Goal: Task Accomplishment & Management: Manage account settings

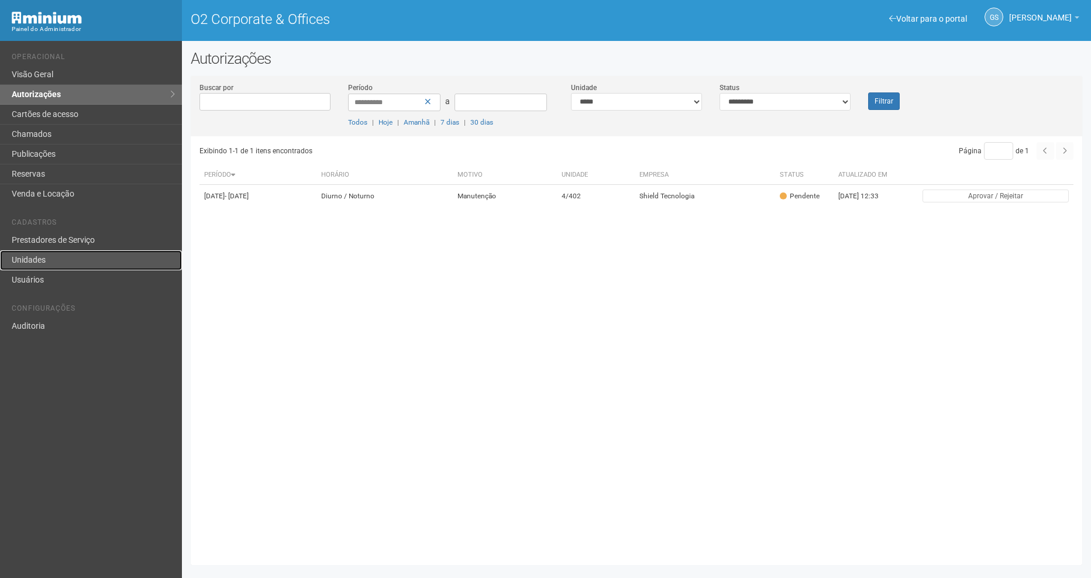
click at [50, 266] on link "Unidades" at bounding box center [91, 260] width 182 height 20
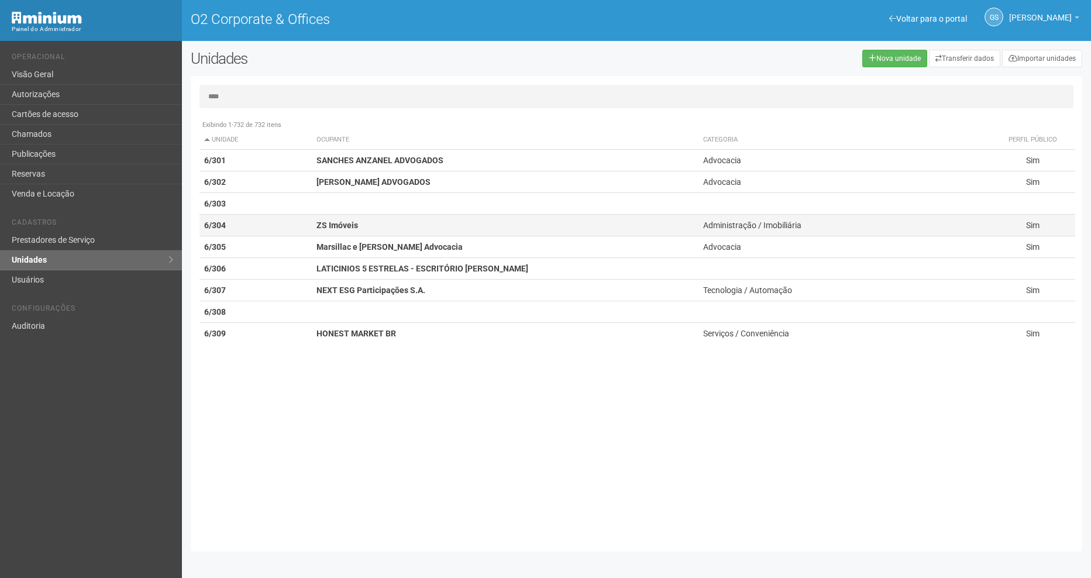
click at [242, 226] on td "6/304" at bounding box center [255, 226] width 113 height 22
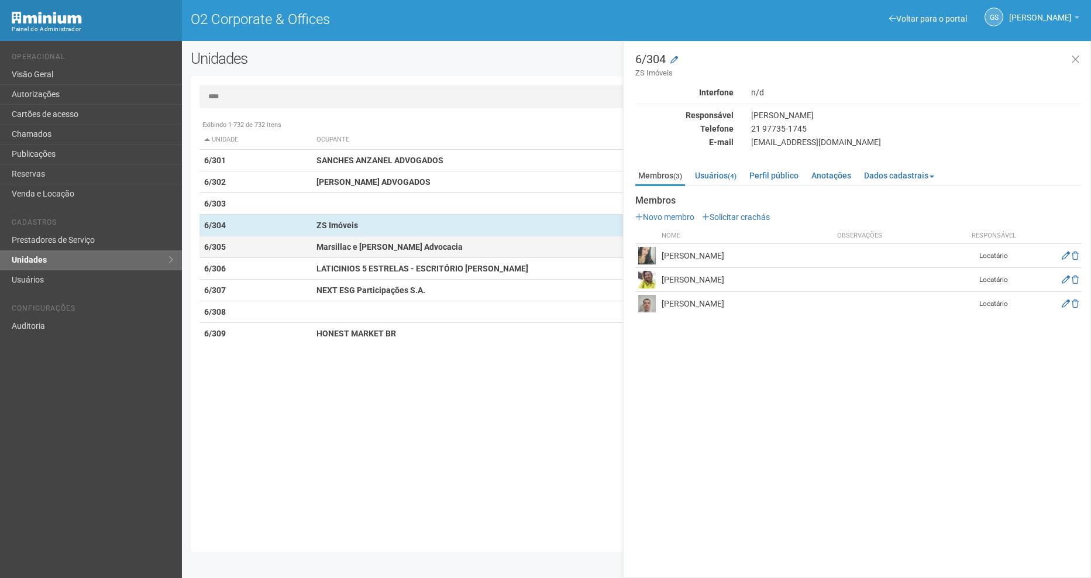
click at [244, 247] on td "6/305" at bounding box center [255, 247] width 113 height 22
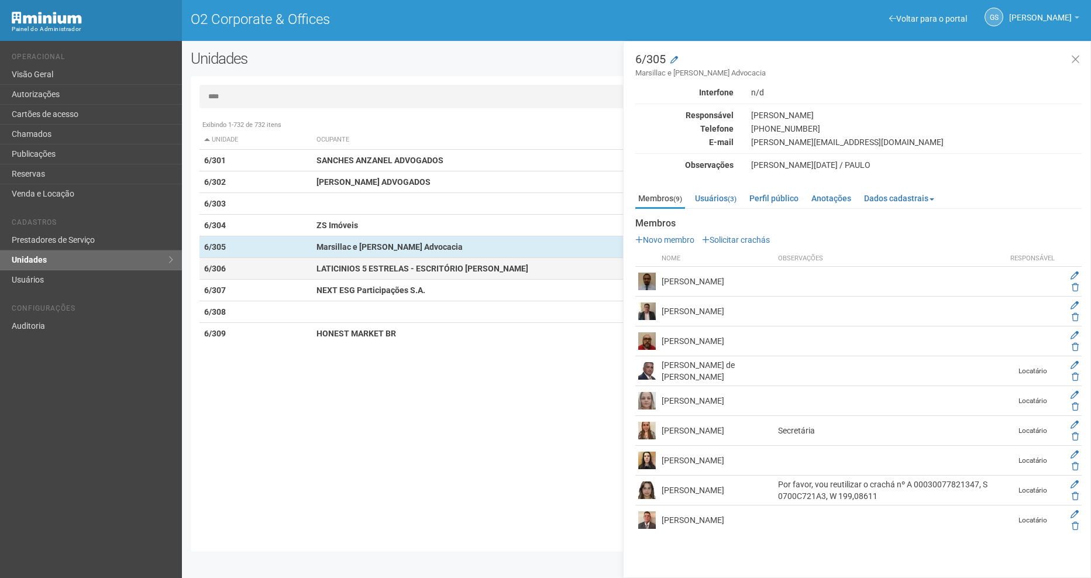
click at [242, 275] on td "6/306" at bounding box center [255, 269] width 113 height 22
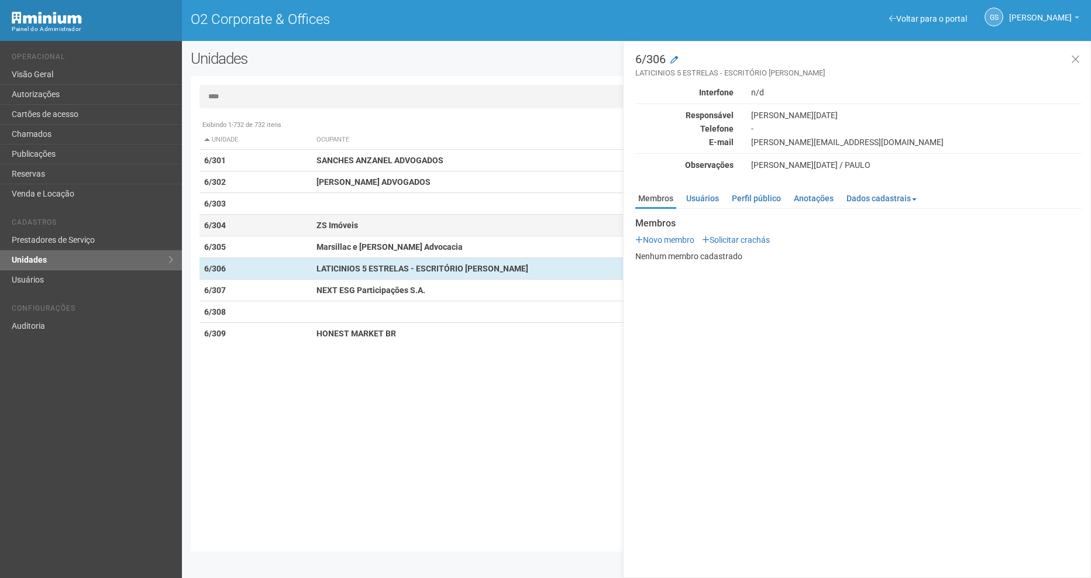
click at [229, 233] on td "6/304" at bounding box center [255, 226] width 113 height 22
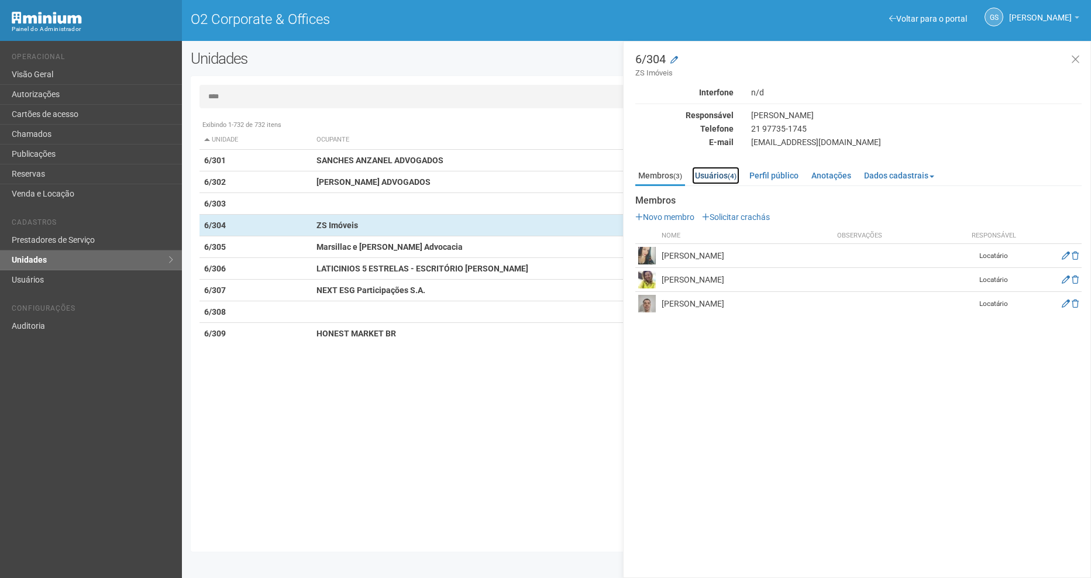
click at [727, 177] on link "Usuários (4)" at bounding box center [715, 176] width 47 height 18
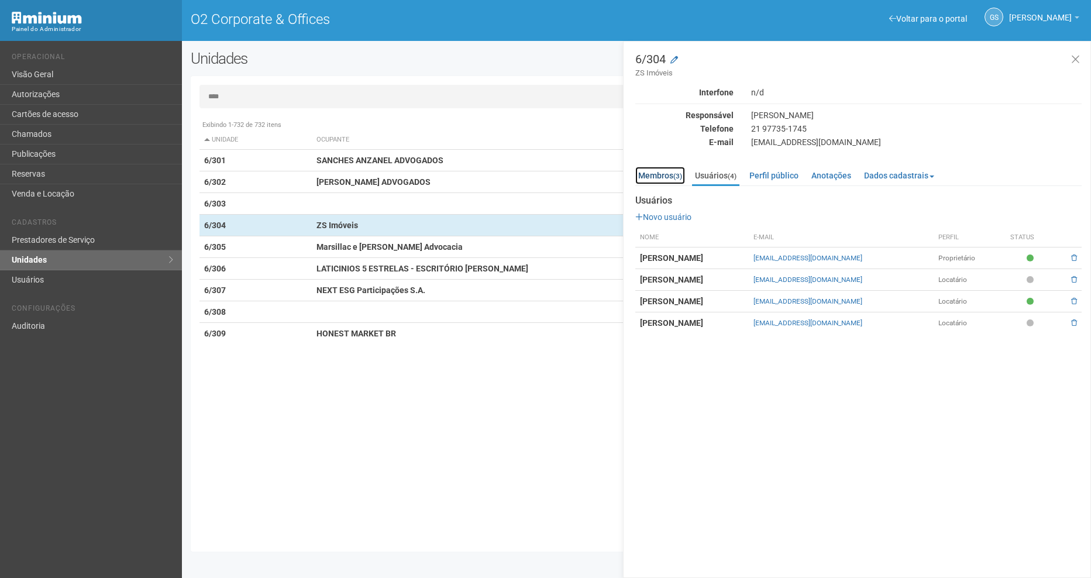
click at [666, 178] on link "Membros (3)" at bounding box center [660, 176] width 50 height 18
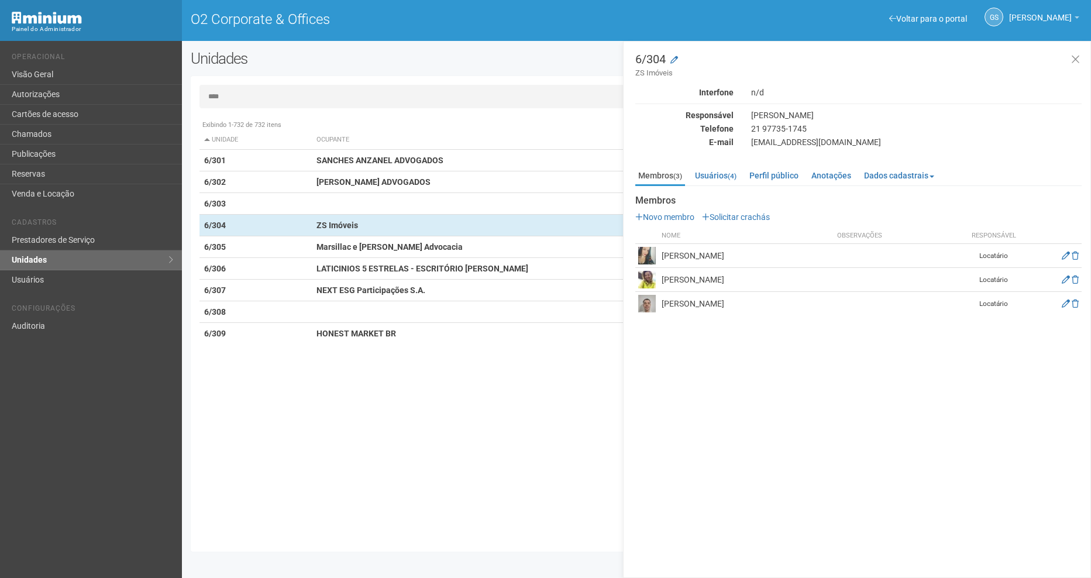
click at [804, 400] on div "6/304 ZS Imóveis Interfone n/d Responsável [PERSON_NAME] Telefone [PHONE_NUMBER…" at bounding box center [857, 309] width 468 height 537
click at [719, 175] on link "Usuários (4)" at bounding box center [715, 176] width 47 height 18
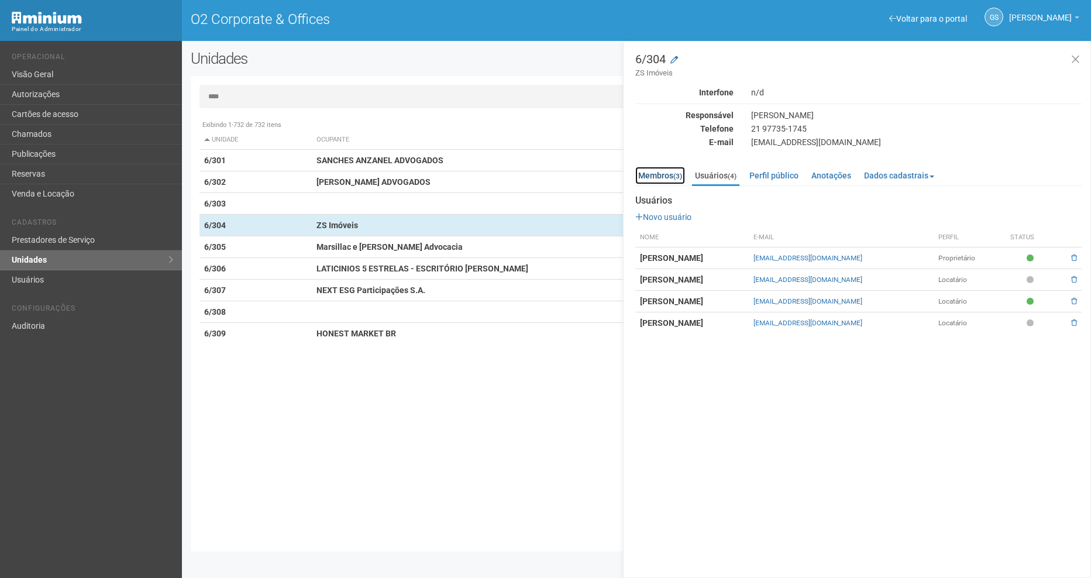
click at [656, 173] on link "Membros (3)" at bounding box center [660, 176] width 50 height 18
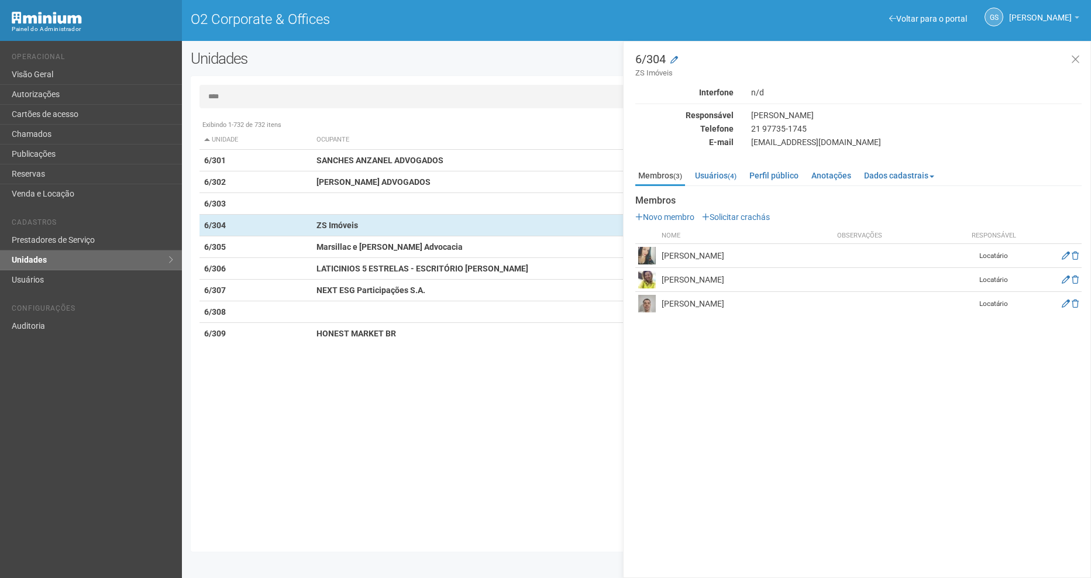
drag, startPoint x: 238, startPoint y: 98, endPoint x: 259, endPoint y: 98, distance: 20.5
click at [237, 98] on input "****" at bounding box center [636, 96] width 874 height 23
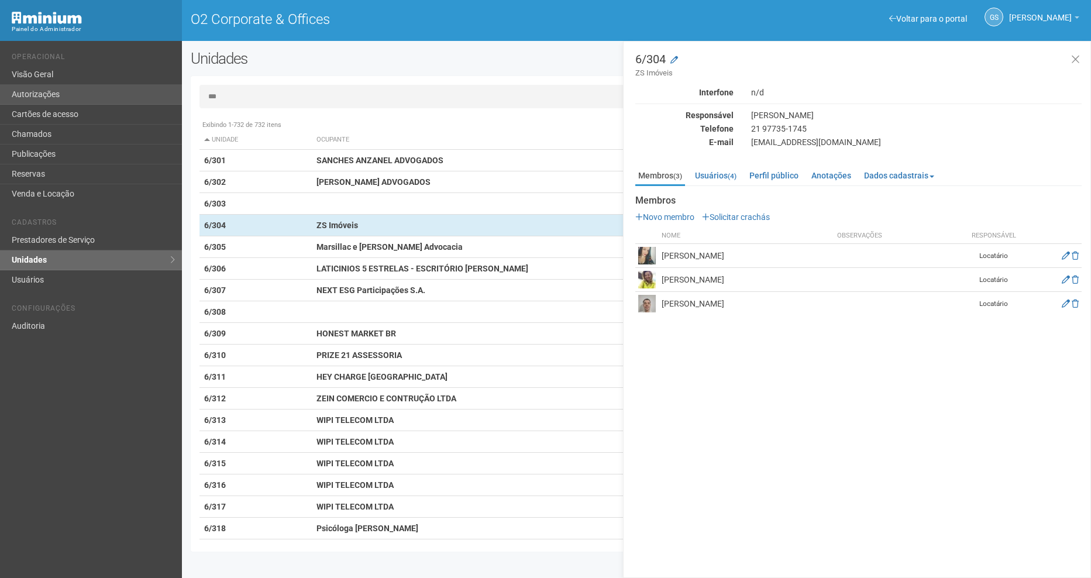
drag, startPoint x: 251, startPoint y: 97, endPoint x: 146, endPoint y: 87, distance: 105.1
click at [146, 87] on div "Voltar para o portal Operacional Visão Geral Autorizações Cartões de acesso Cha…" at bounding box center [545, 309] width 1091 height 537
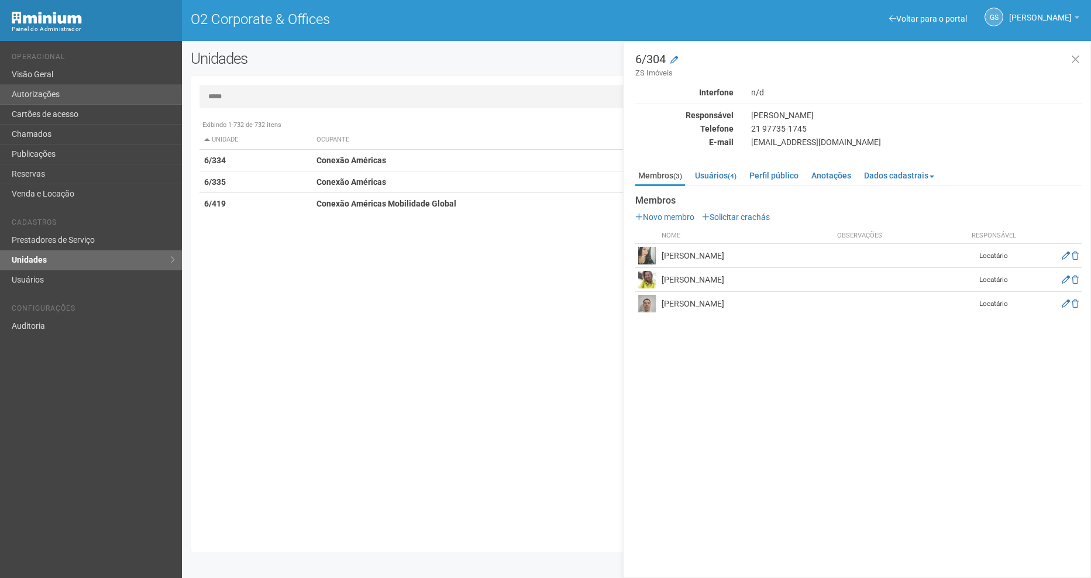
drag, startPoint x: 247, startPoint y: 98, endPoint x: 149, endPoint y: 96, distance: 97.7
click at [150, 96] on div "Voltar para o portal Operacional Visão Geral Autorizações Cartões de acesso Cha…" at bounding box center [545, 309] width 1091 height 537
type input "*****"
click at [986, 131] on div "21 97735-1745" at bounding box center [916, 128] width 348 height 11
drag, startPoint x: 250, startPoint y: 100, endPoint x: 171, endPoint y: 100, distance: 79.0
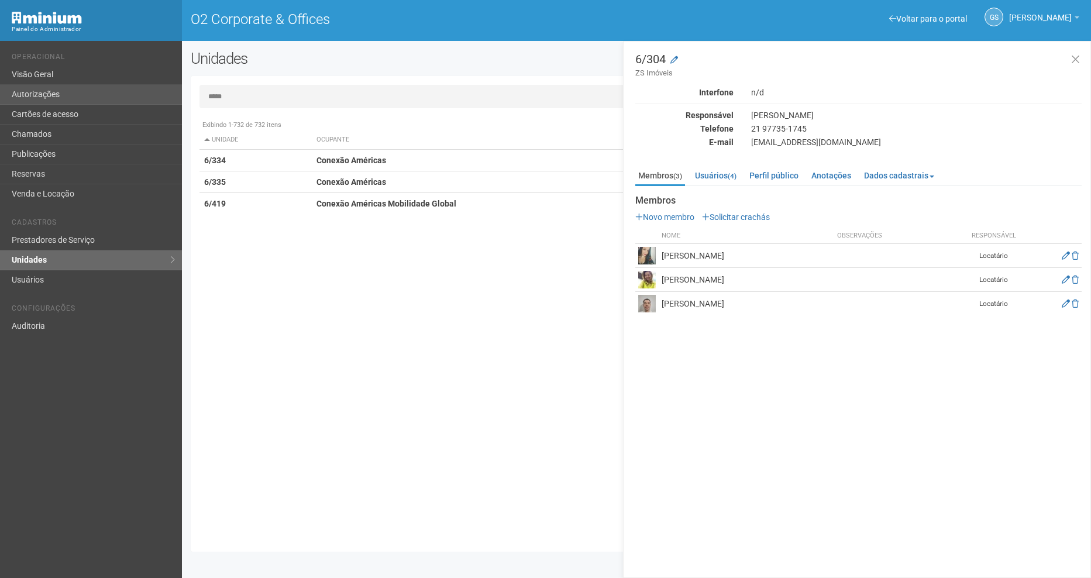
click at [171, 100] on div "Voltar para o portal Operacional Visão Geral Autorizações Cartões de acesso Cha…" at bounding box center [545, 309] width 1091 height 537
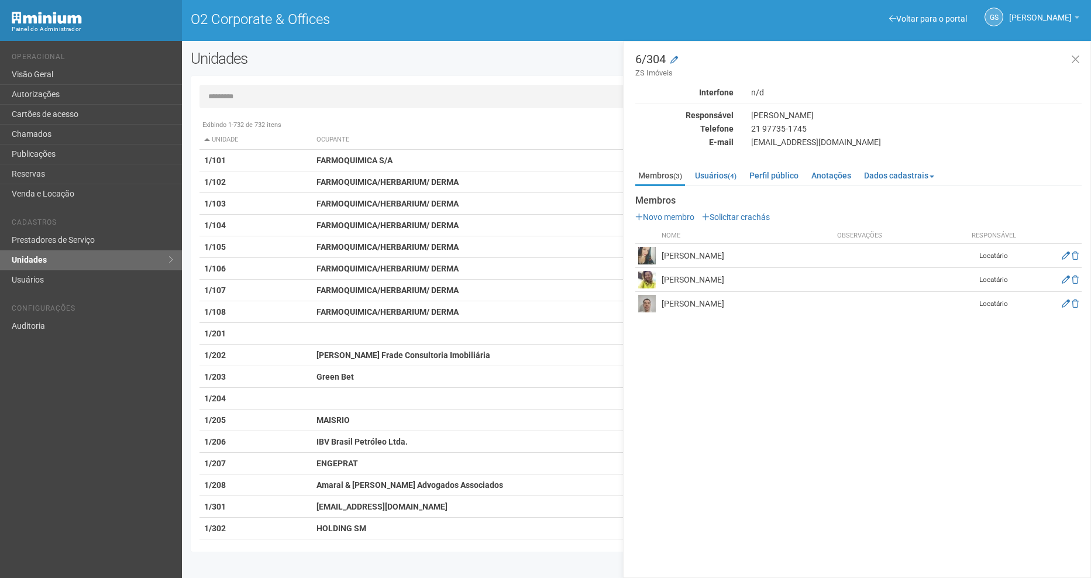
click at [438, 86] on input "text" at bounding box center [636, 96] width 874 height 23
click at [13, 91] on link "Autorizações" at bounding box center [91, 95] width 182 height 20
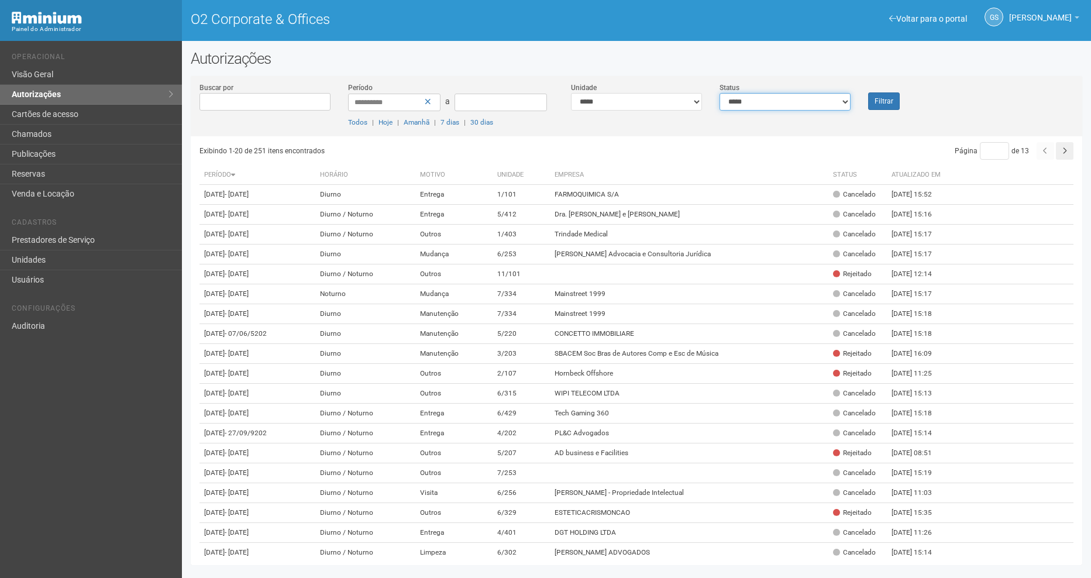
click at [801, 102] on select "**********" at bounding box center [784, 102] width 131 height 18
select select "*"
click at [719, 93] on select "**********" at bounding box center [784, 102] width 131 height 18
click at [883, 102] on button "Filtrar" at bounding box center [884, 101] width 32 height 18
